Goal: Task Accomplishment & Management: Manage account settings

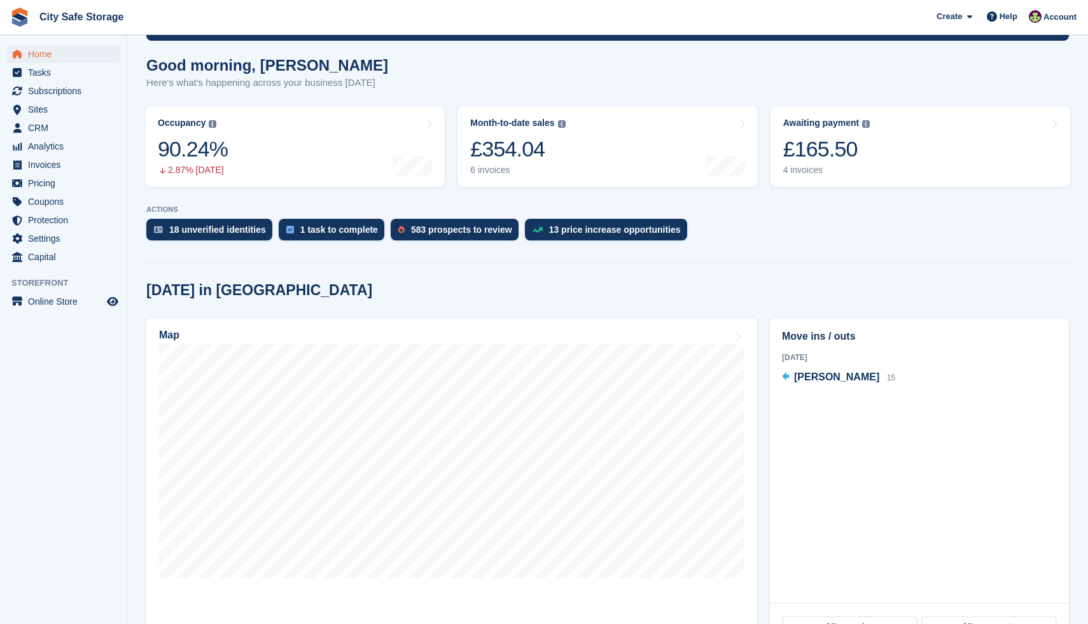
scroll to position [146, 0]
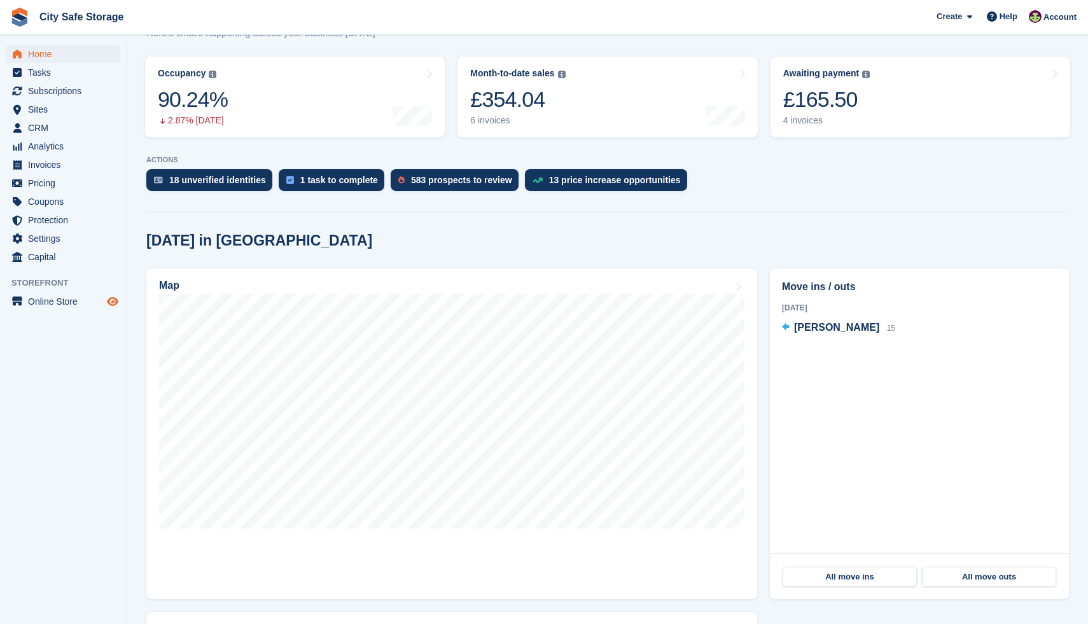
click at [114, 296] on icon "Preview store" at bounding box center [112, 301] width 11 height 10
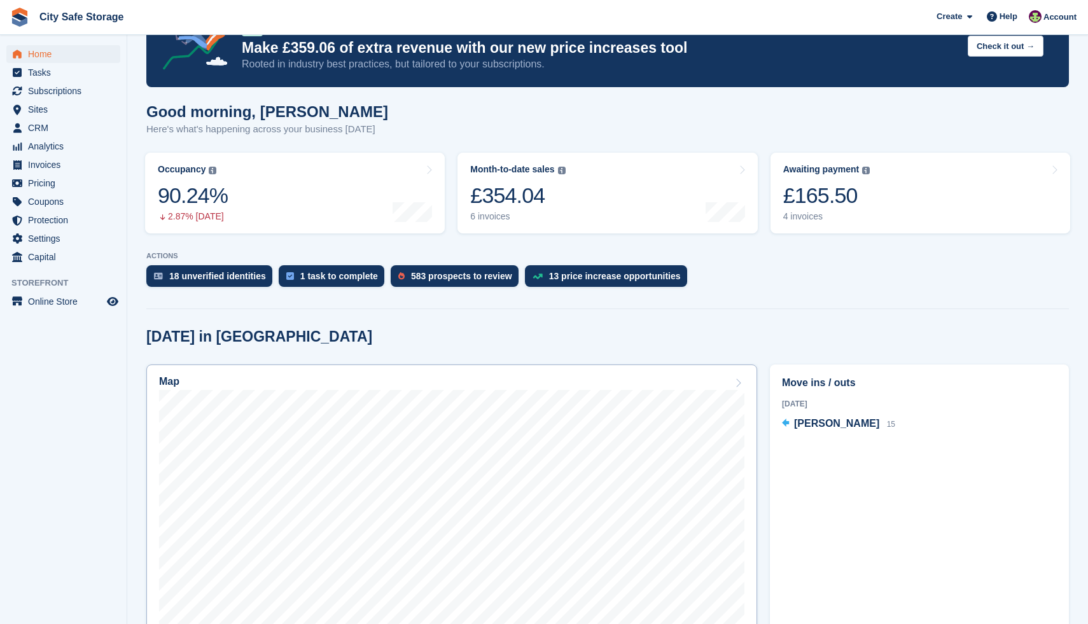
scroll to position [73, 0]
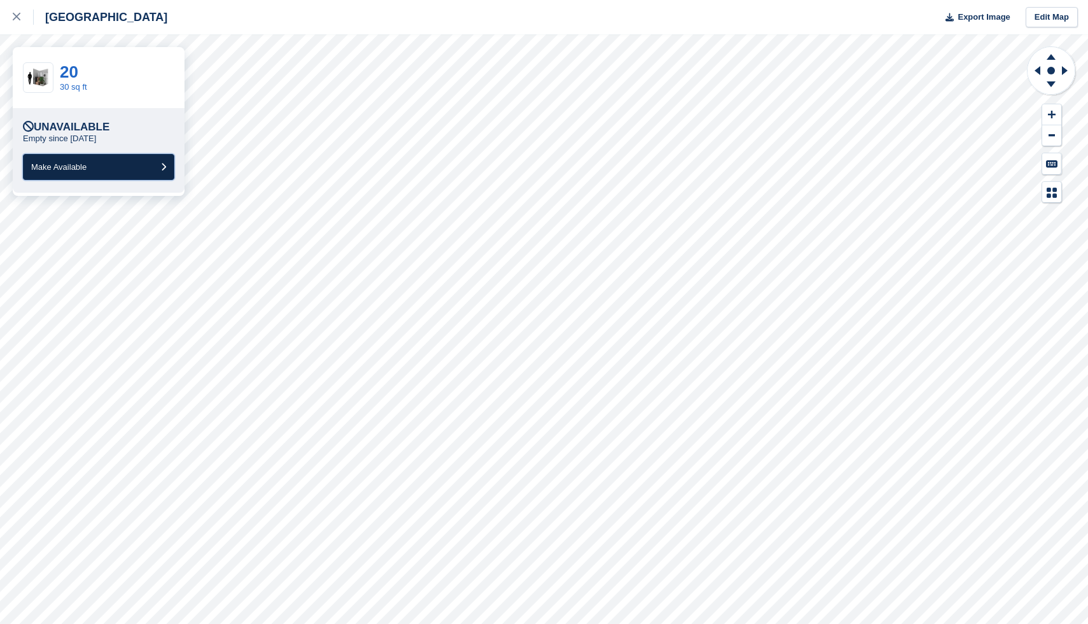
click at [138, 162] on button "Make Available" at bounding box center [98, 167] width 151 height 26
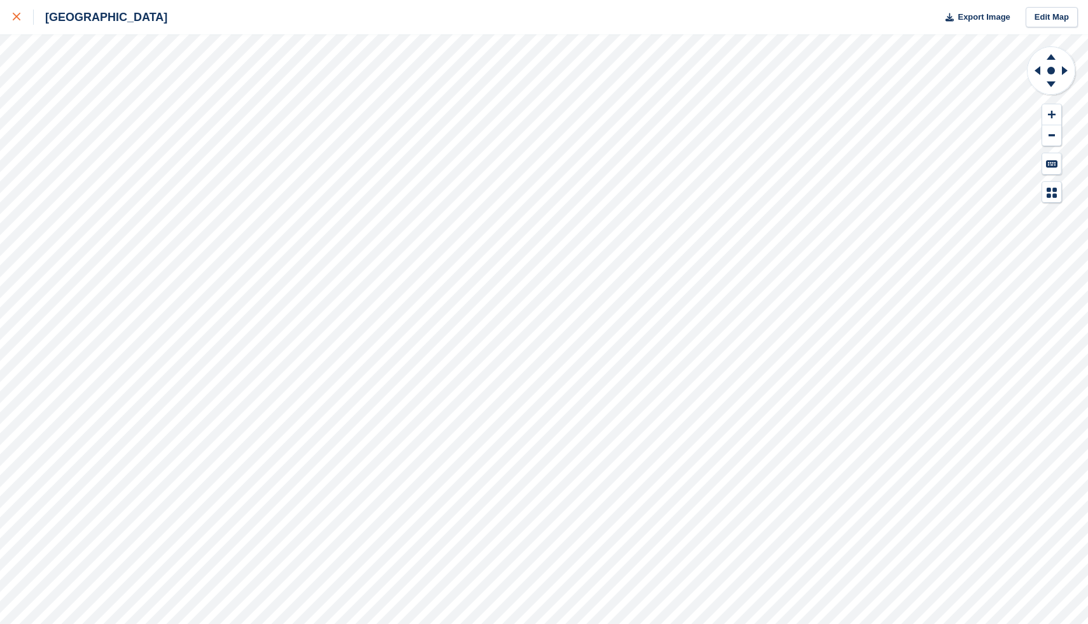
click at [19, 17] on icon at bounding box center [17, 17] width 8 height 8
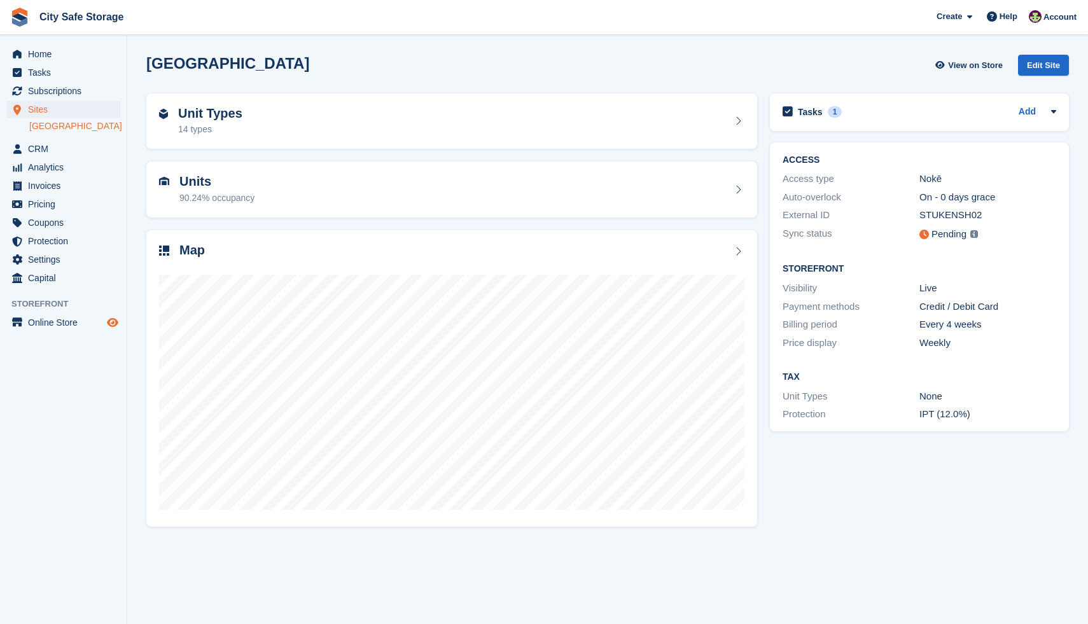
click at [110, 321] on icon "Preview store" at bounding box center [112, 322] width 11 height 10
click at [55, 55] on span "Home" at bounding box center [66, 54] width 76 height 18
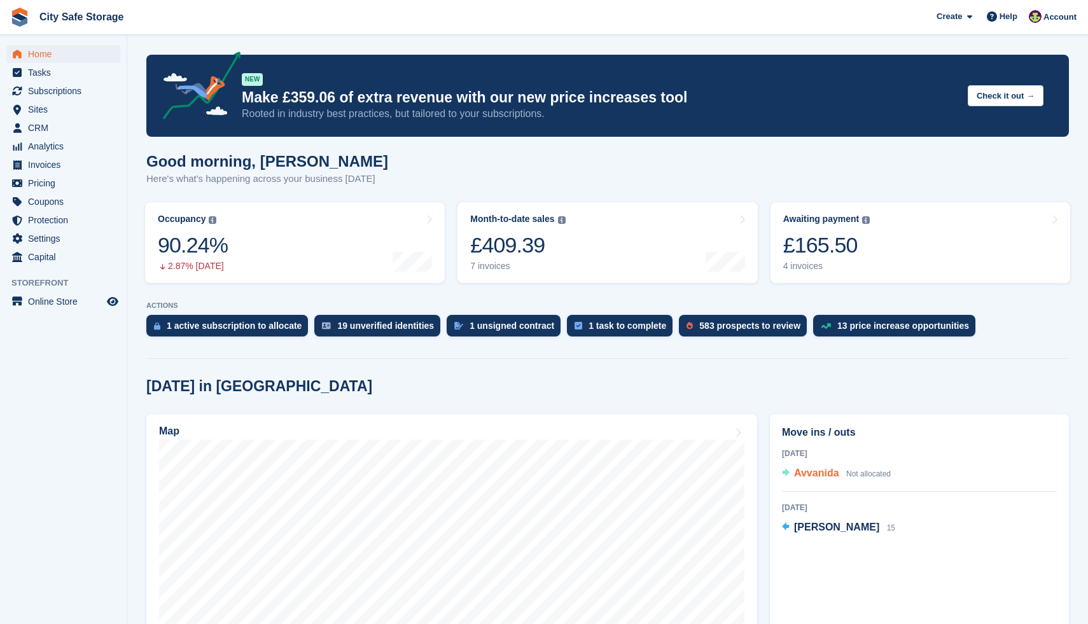
click at [823, 475] on span "Avvanida" at bounding box center [816, 473] width 45 height 11
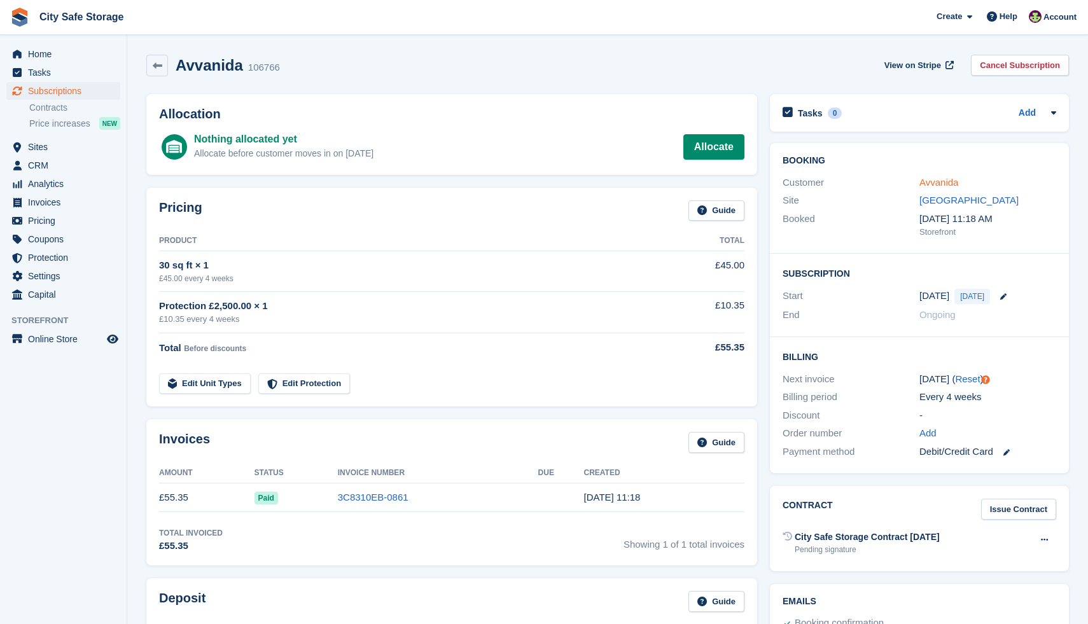
click at [925, 181] on link "Avvanida" at bounding box center [938, 182] width 39 height 11
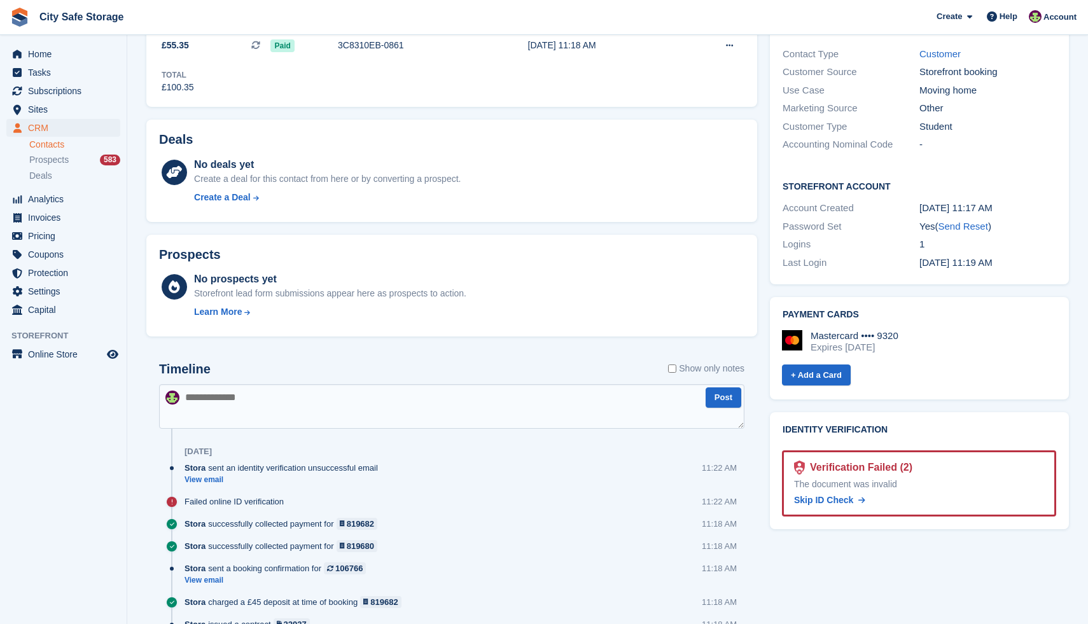
scroll to position [302, 0]
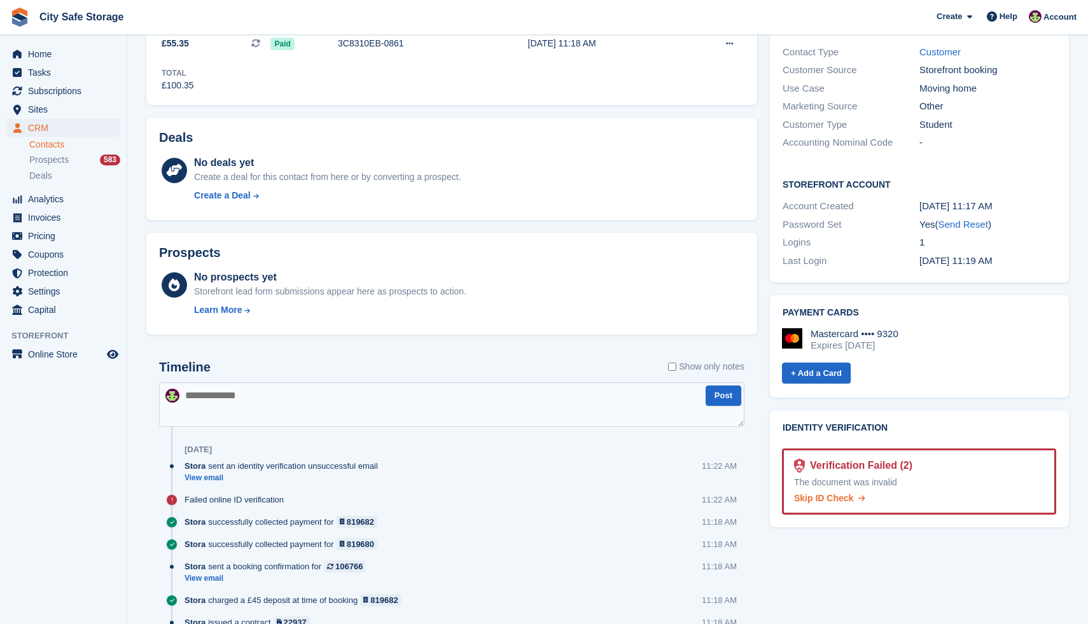
click at [838, 493] on span "Skip ID Check" at bounding box center [823, 498] width 59 height 10
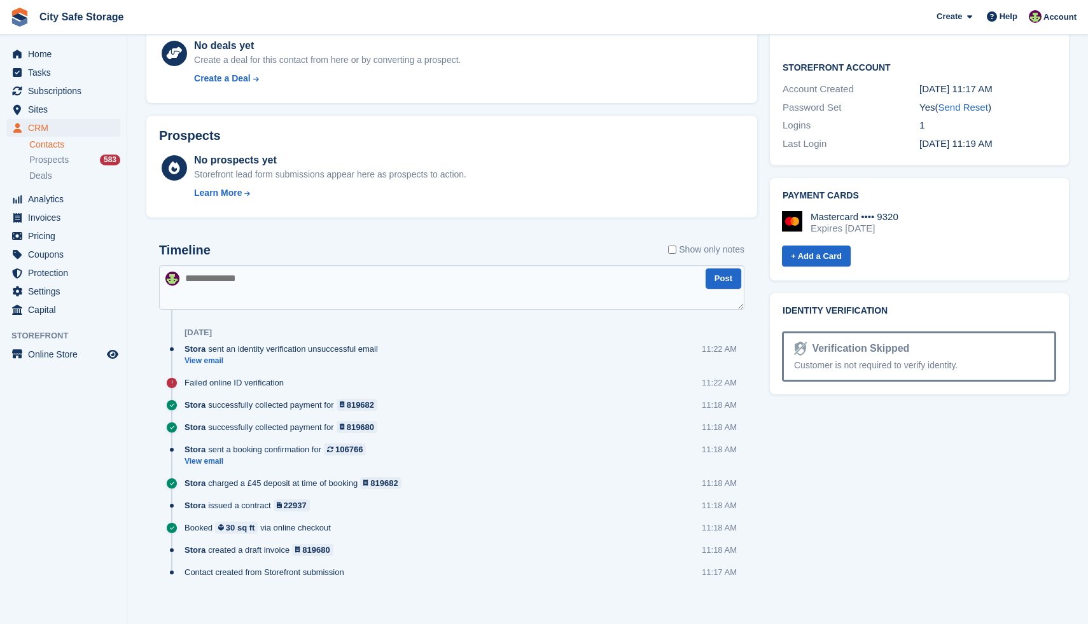
scroll to position [426, 0]
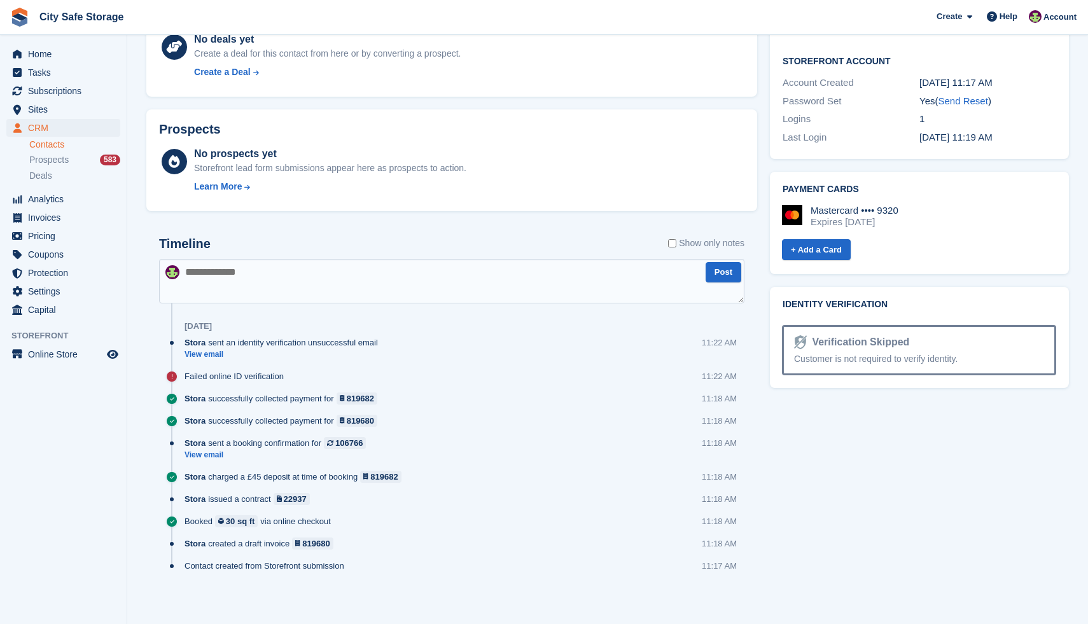
click at [404, 268] on textarea at bounding box center [451, 281] width 585 height 45
type textarea "**********"
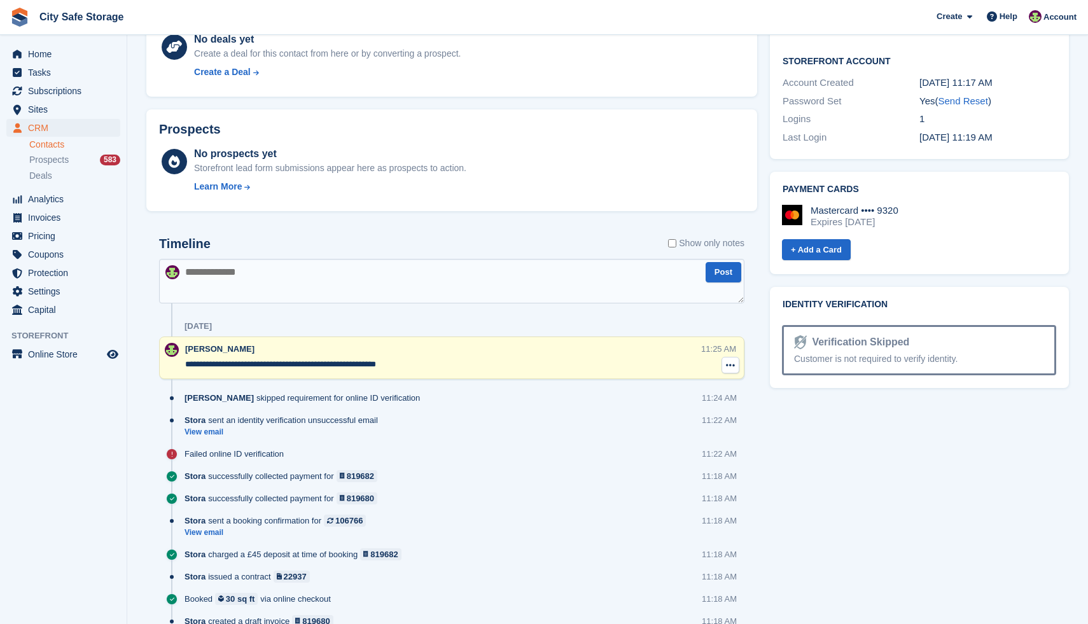
click at [728, 357] on button at bounding box center [730, 365] width 18 height 17
click at [656, 387] on p "Delete note" at bounding box center [678, 388] width 111 height 17
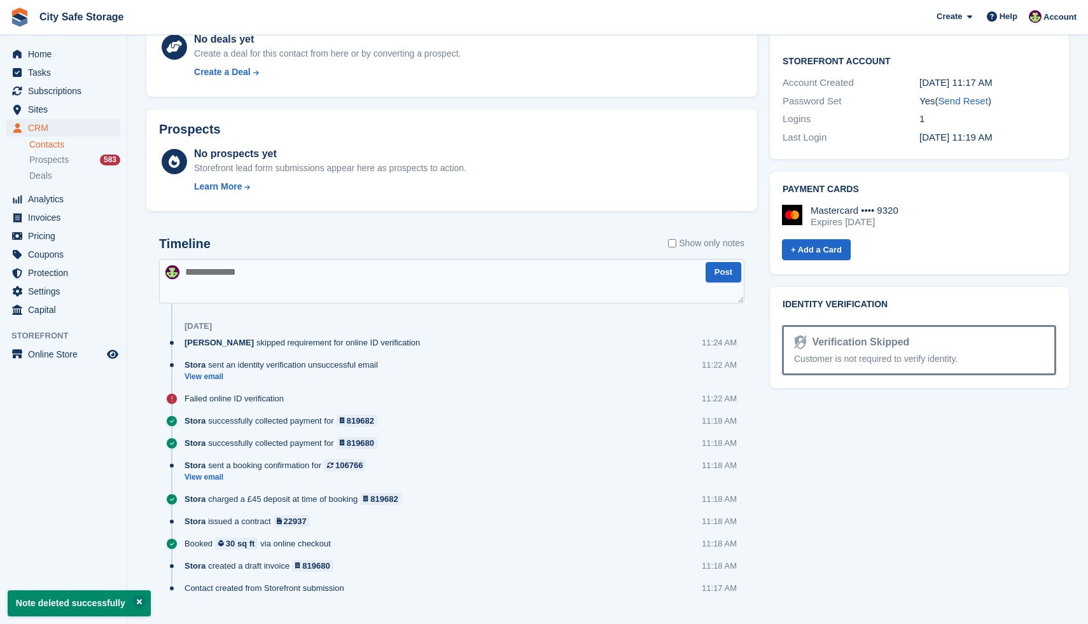
click at [341, 273] on textarea at bounding box center [451, 281] width 585 height 45
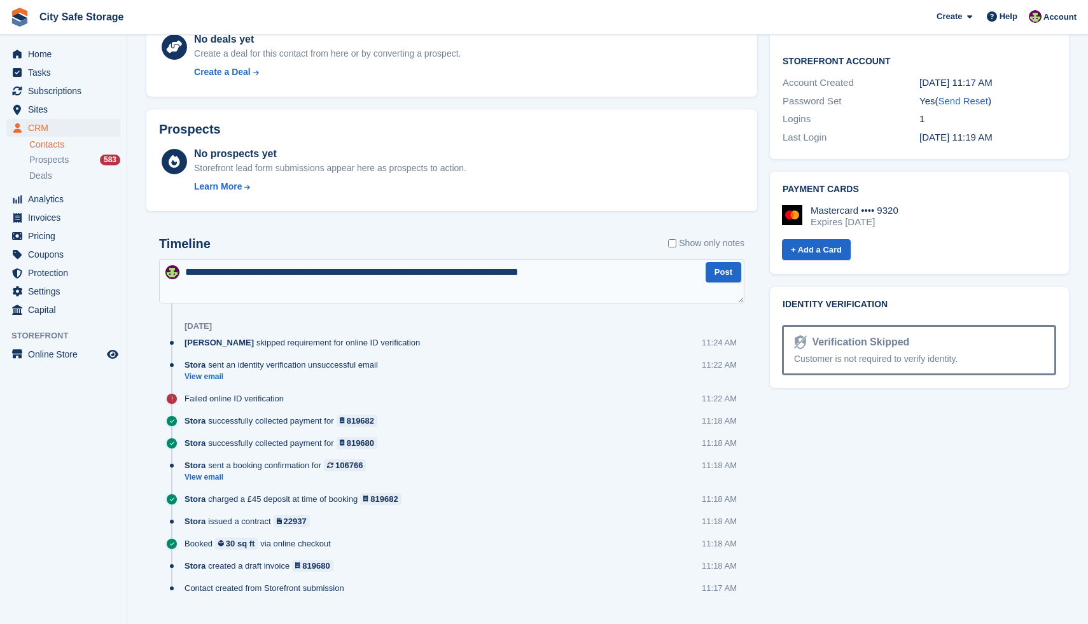
type textarea "**********"
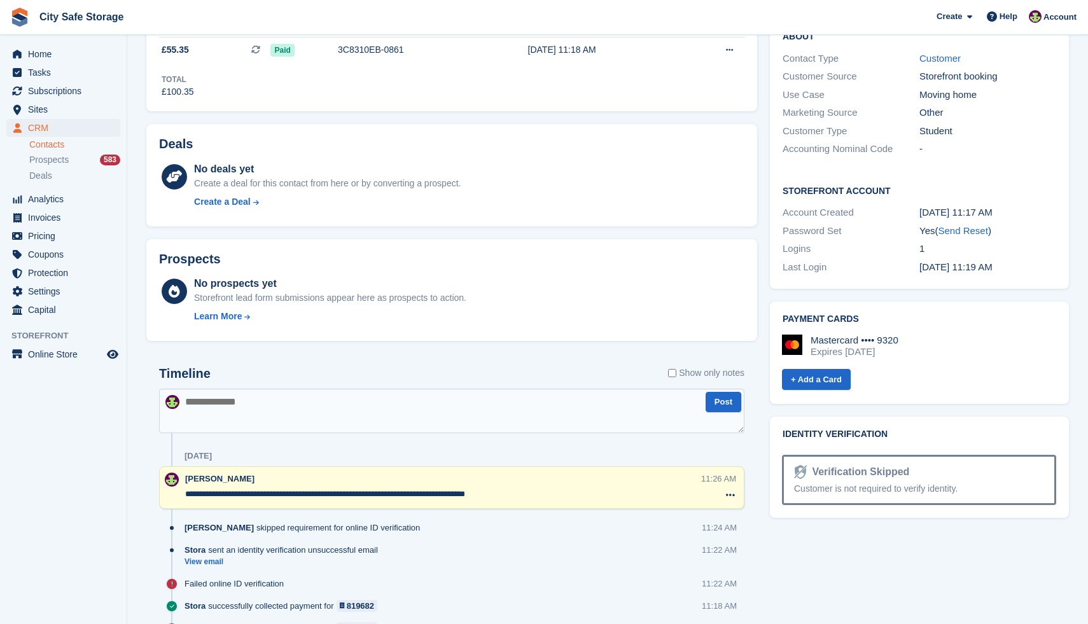
scroll to position [0, 0]
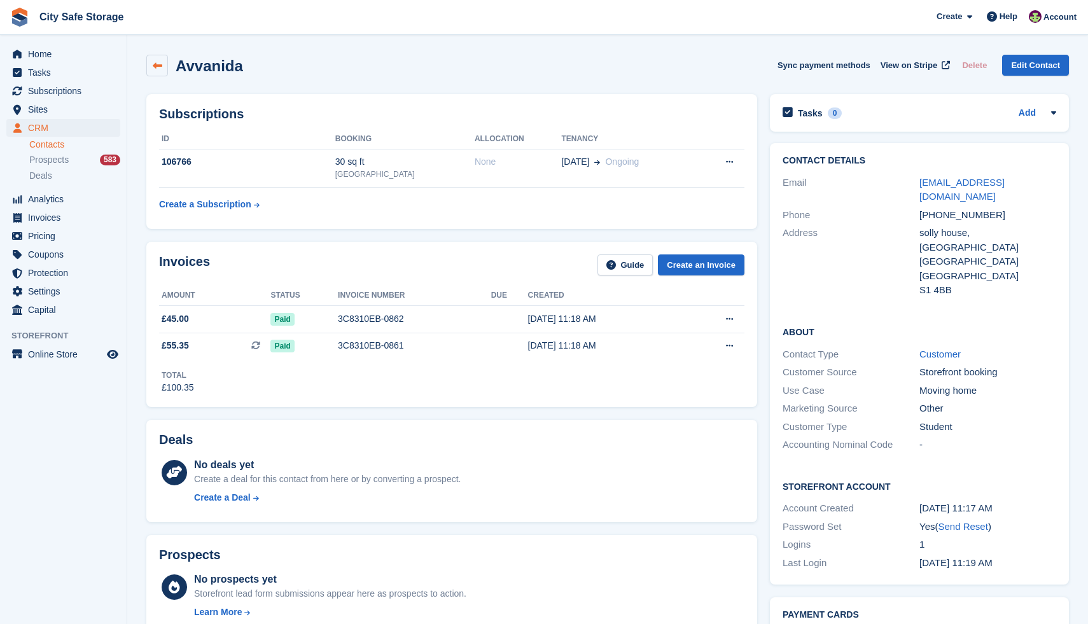
click at [155, 64] on icon at bounding box center [158, 66] width 10 height 10
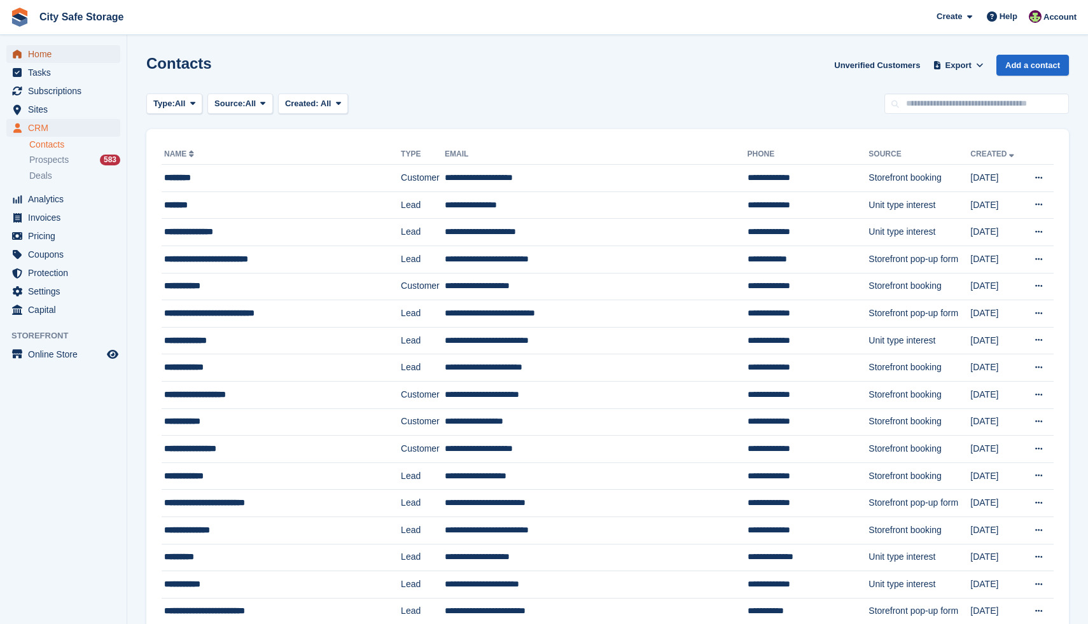
click at [59, 56] on span "Home" at bounding box center [66, 54] width 76 height 18
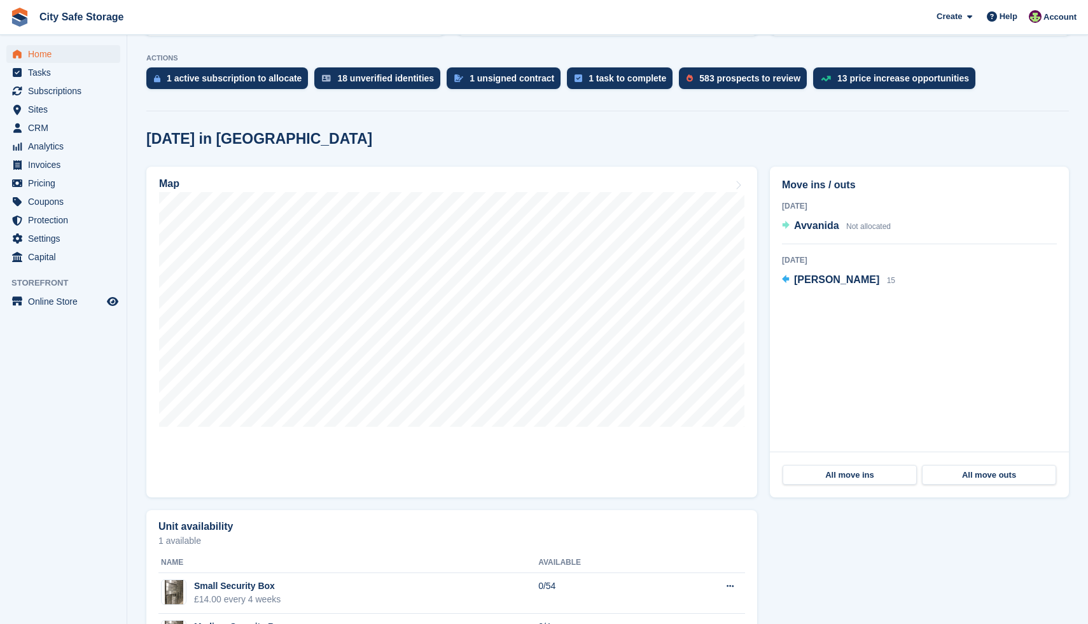
scroll to position [267, 0]
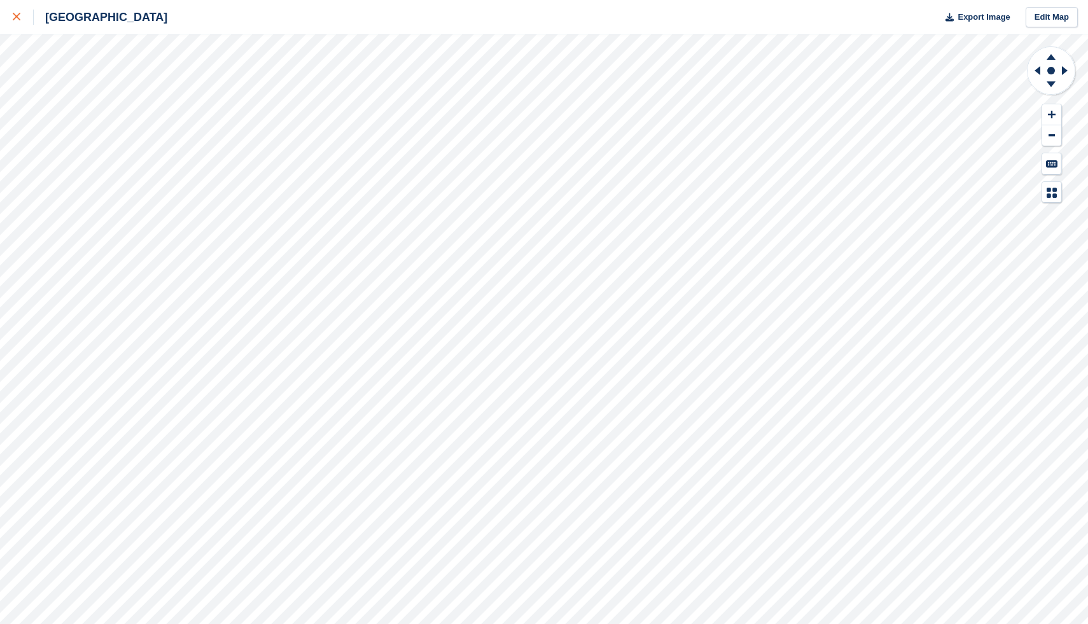
click at [16, 10] on div at bounding box center [23, 17] width 21 height 15
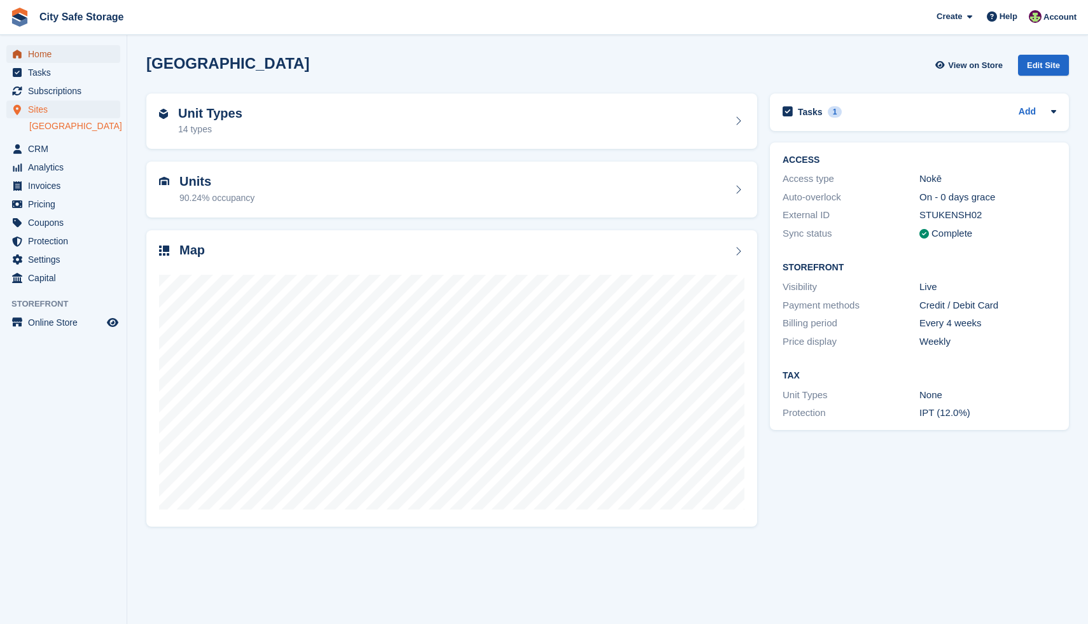
click at [56, 58] on span "Home" at bounding box center [66, 54] width 76 height 18
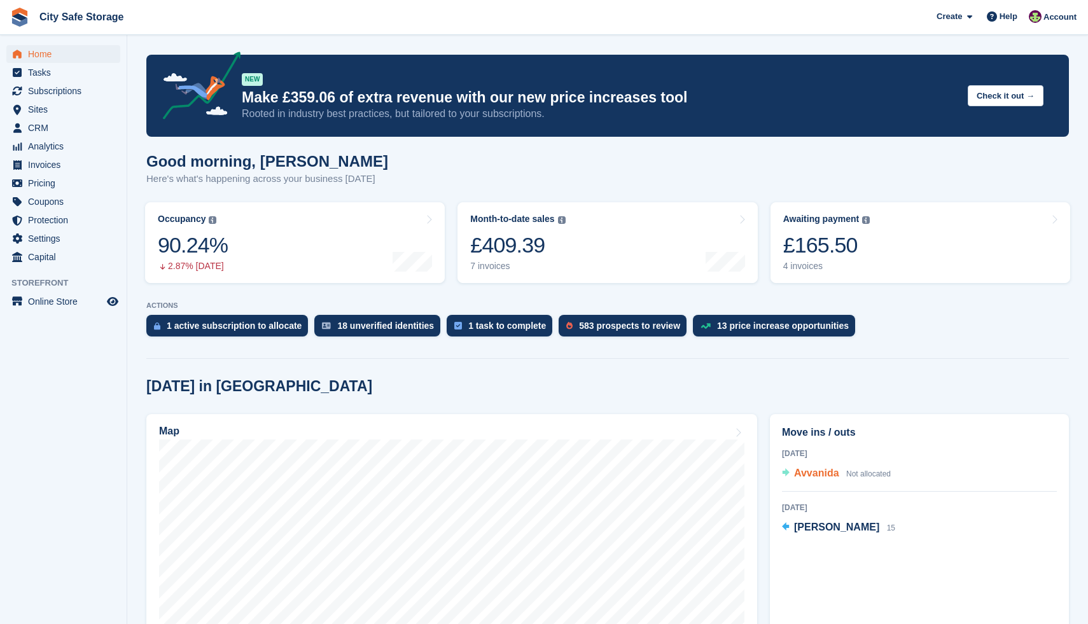
click at [818, 469] on span "Avvanida" at bounding box center [816, 473] width 45 height 11
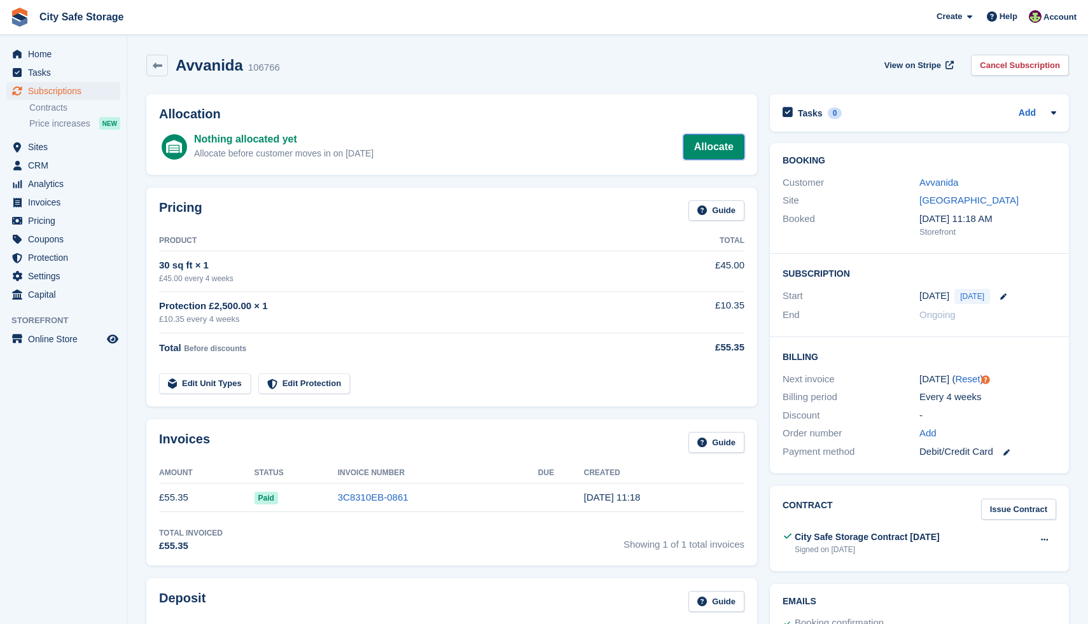
click at [707, 140] on link "Allocate" at bounding box center [713, 146] width 61 height 25
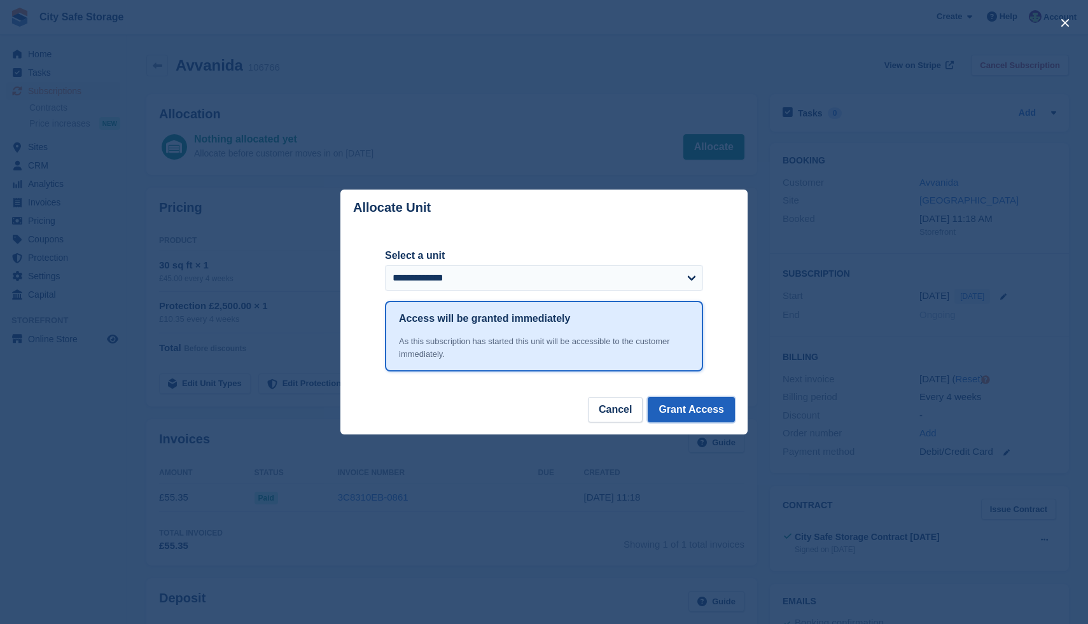
click at [698, 405] on button "Grant Access" at bounding box center [691, 409] width 87 height 25
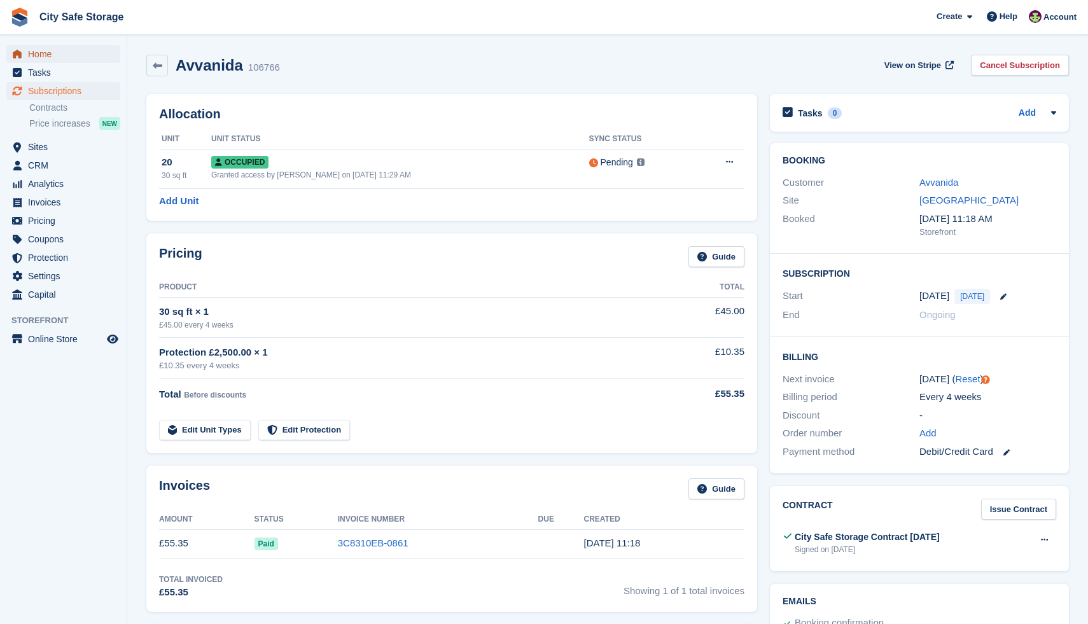
click at [66, 54] on span "Home" at bounding box center [66, 54] width 76 height 18
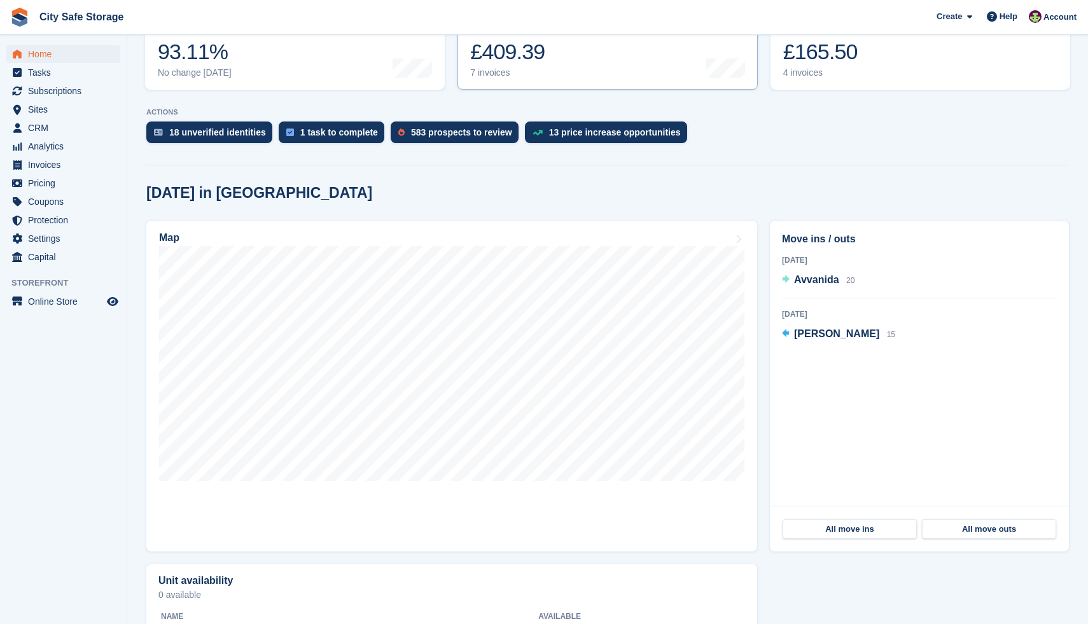
scroll to position [195, 0]
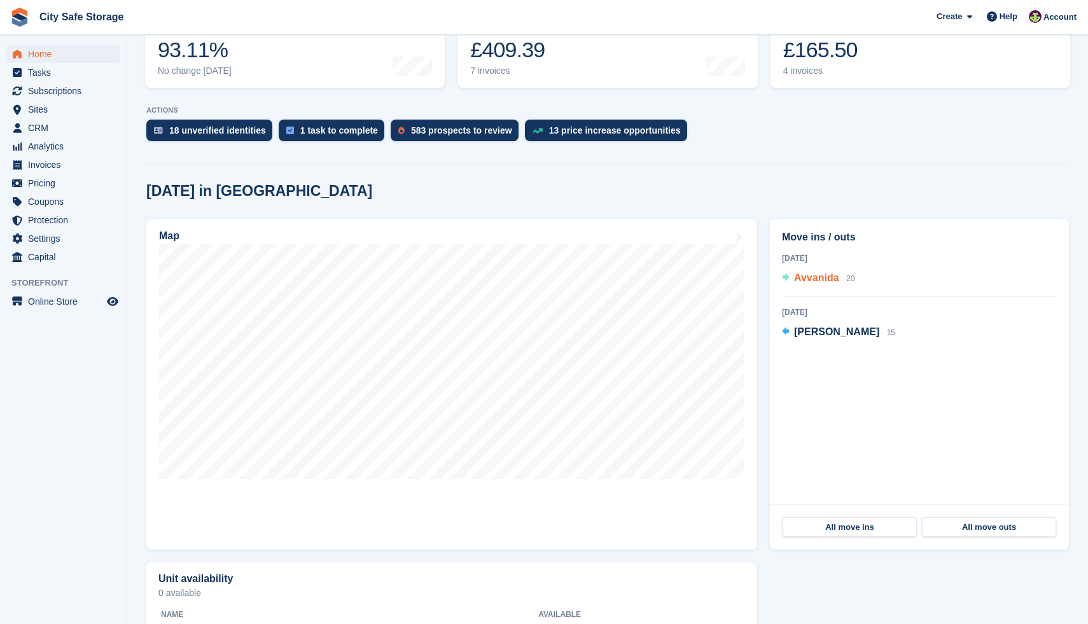
click at [815, 278] on span "Avvanida" at bounding box center [816, 277] width 45 height 11
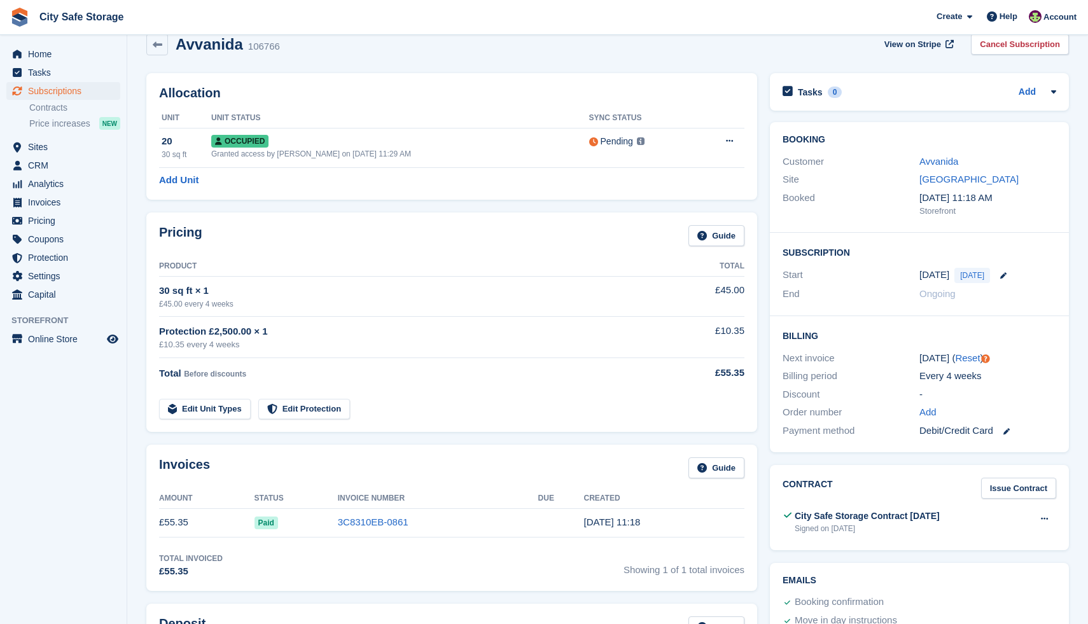
scroll to position [32, 0]
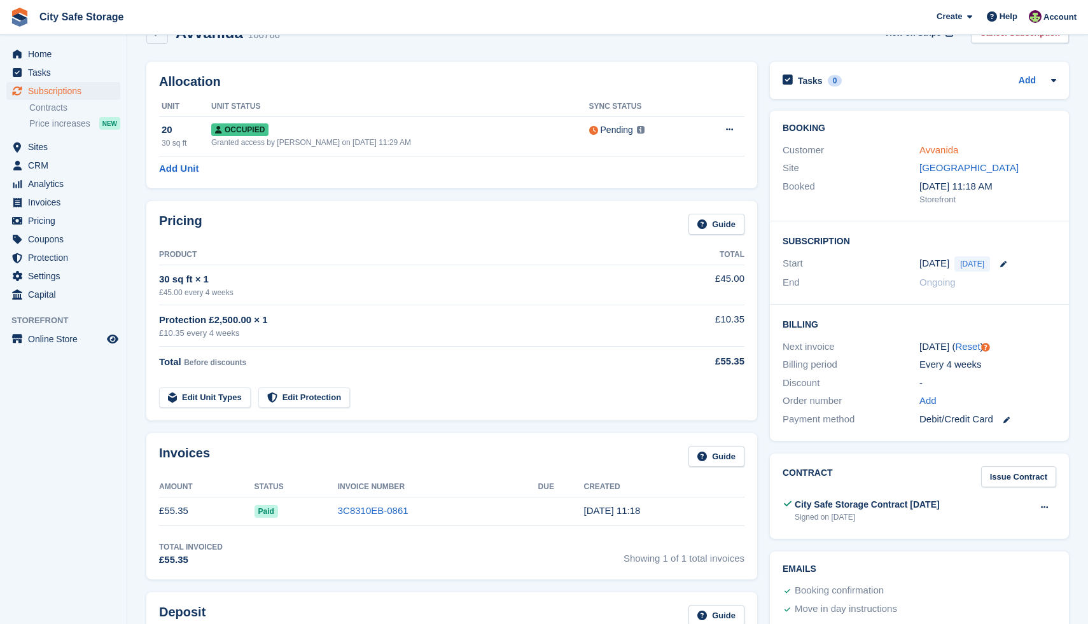
click at [931, 149] on link "Avvanida" at bounding box center [938, 149] width 39 height 11
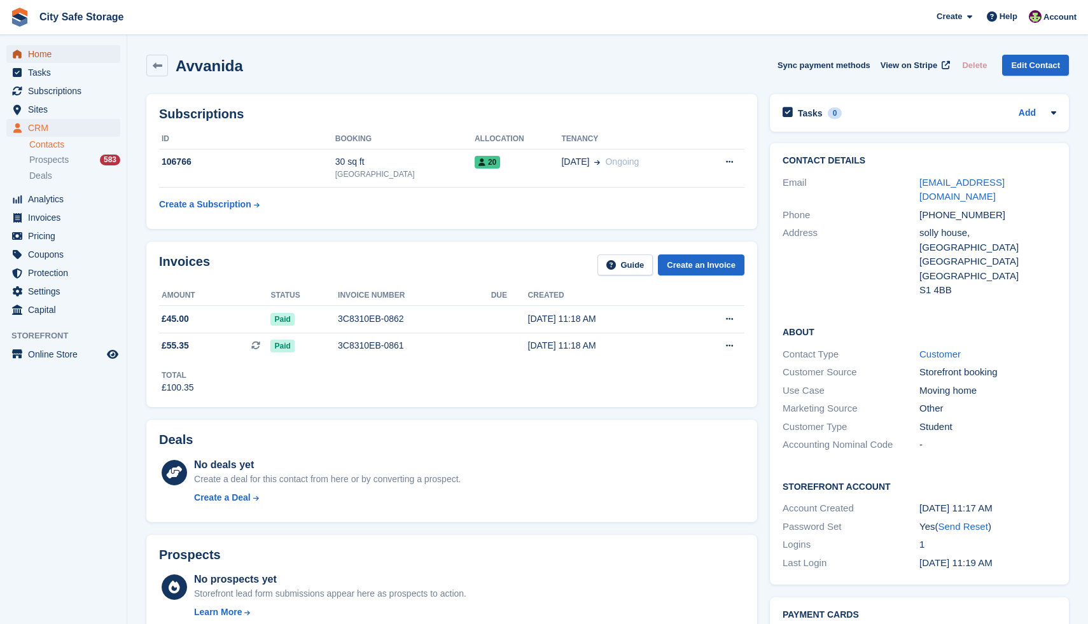
click at [63, 52] on span "Home" at bounding box center [66, 54] width 76 height 18
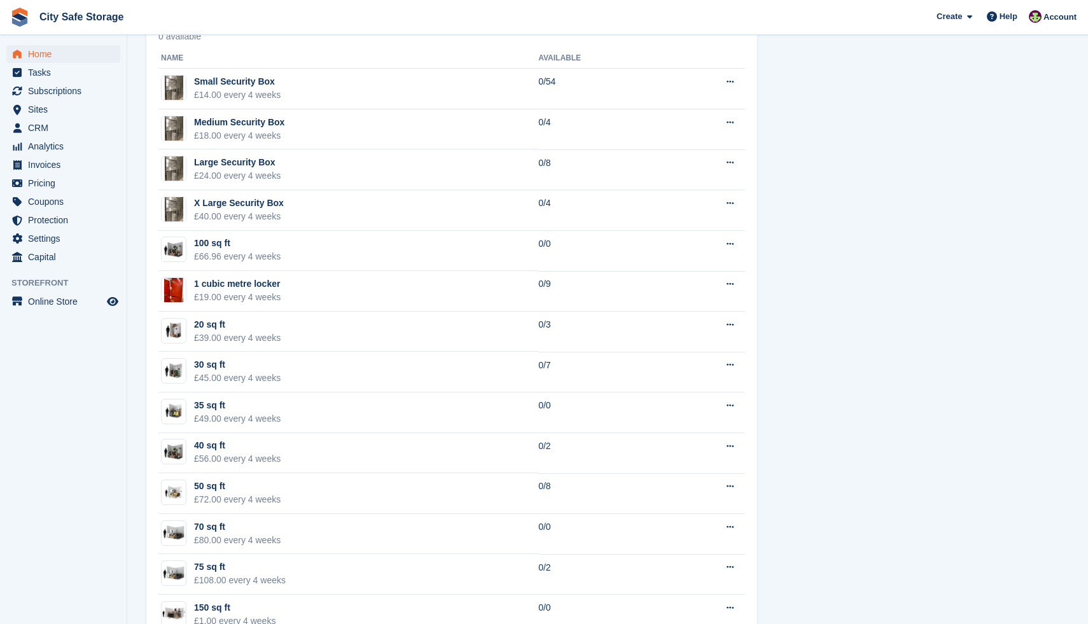
scroll to position [791, 0]
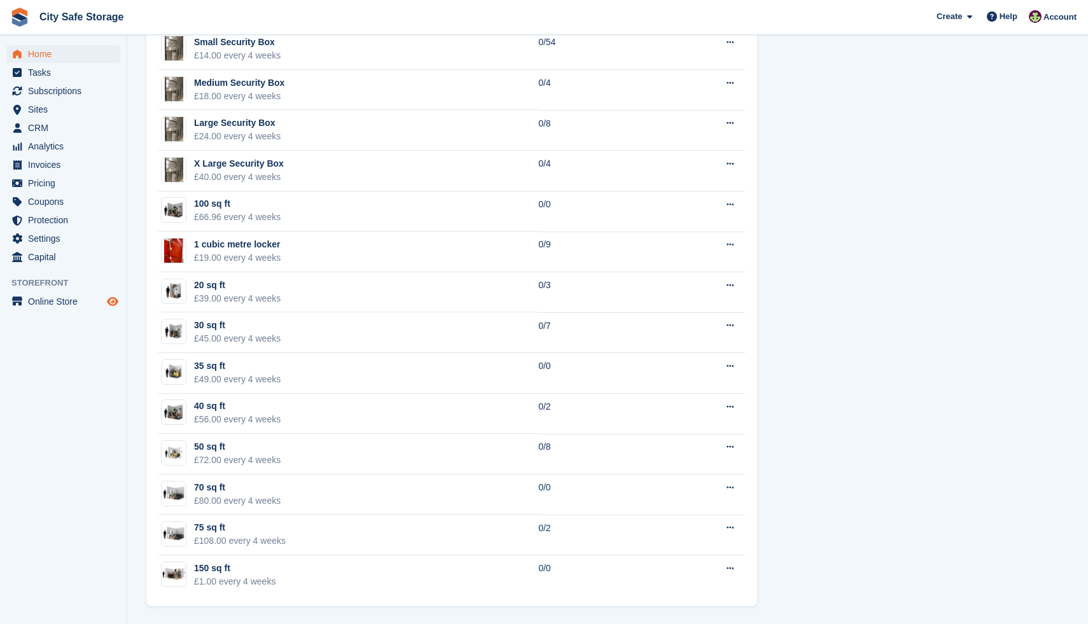
click at [111, 295] on span "Preview store" at bounding box center [112, 301] width 15 height 15
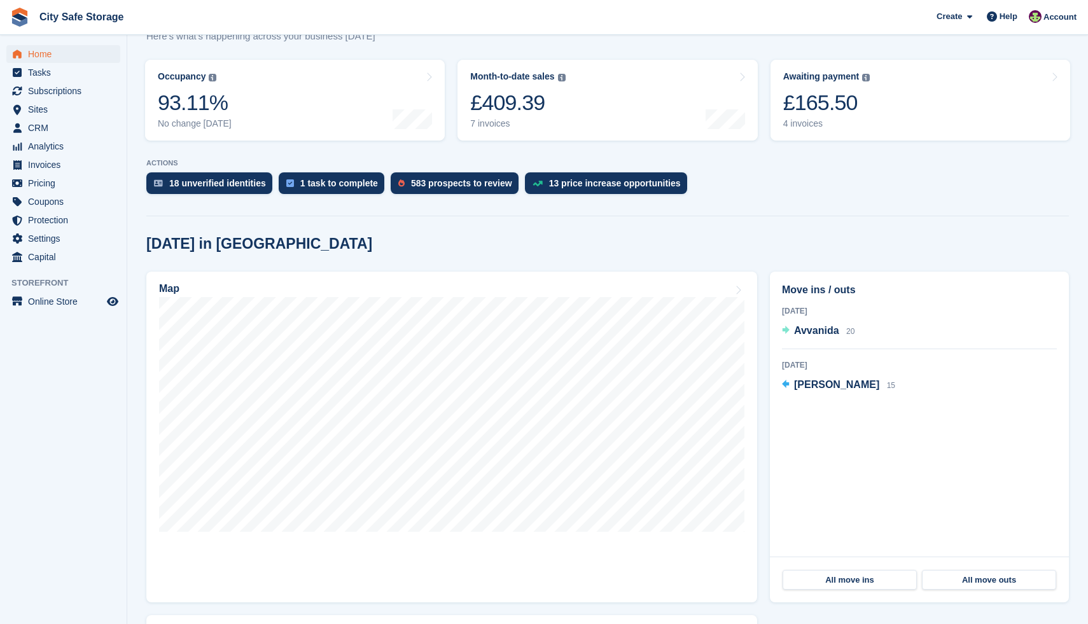
scroll to position [0, 0]
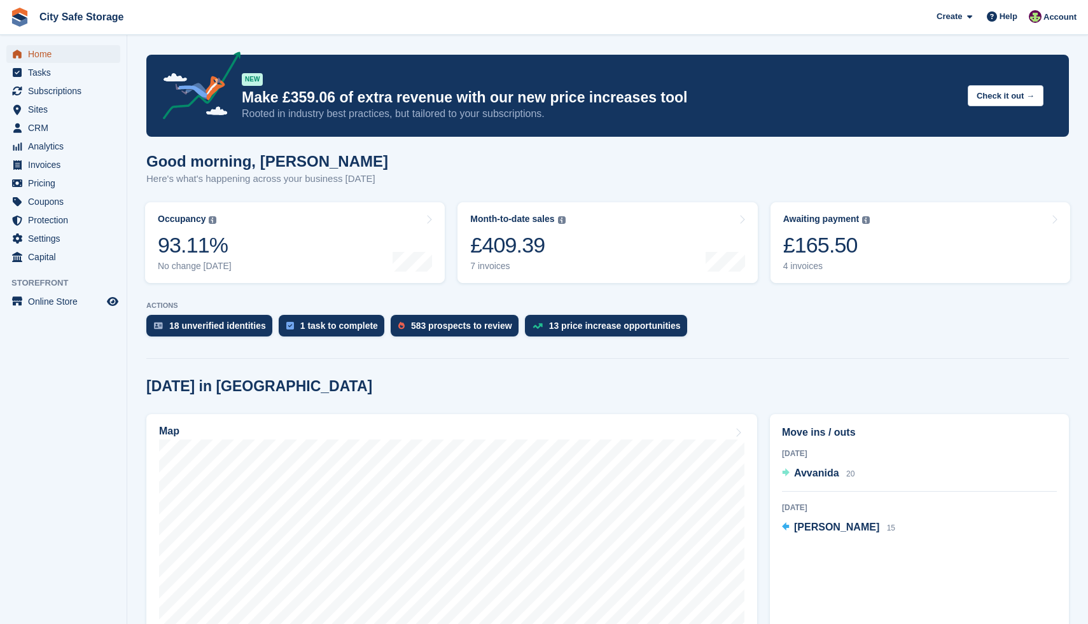
click at [49, 58] on span "Home" at bounding box center [66, 54] width 76 height 18
